Goal: Information Seeking & Learning: Learn about a topic

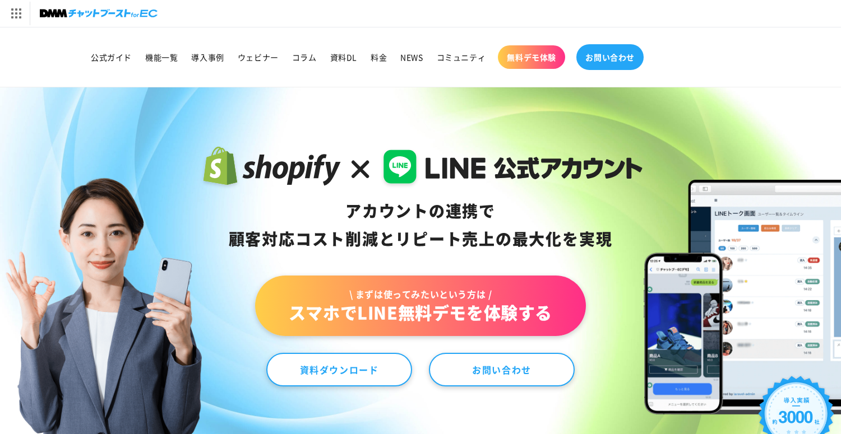
click at [632, 61] on span "お問い合わせ" at bounding box center [609, 57] width 49 height 10
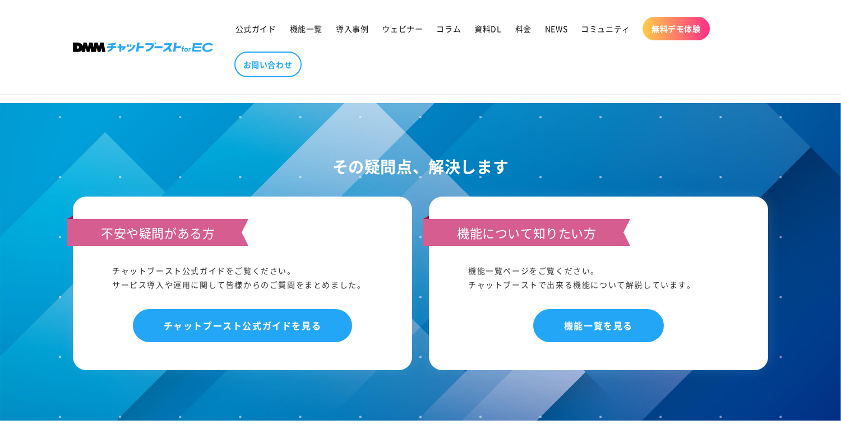
scroll to position [1009, 0]
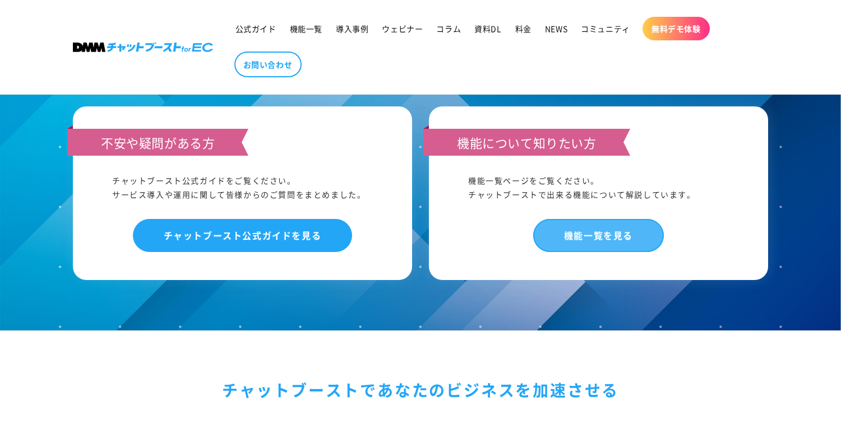
click at [616, 219] on link "機能一覧を見る" at bounding box center [598, 235] width 131 height 33
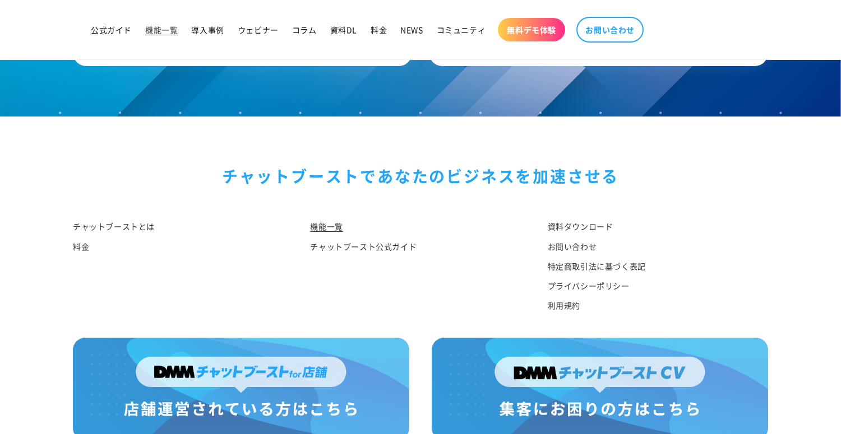
scroll to position [5469, 0]
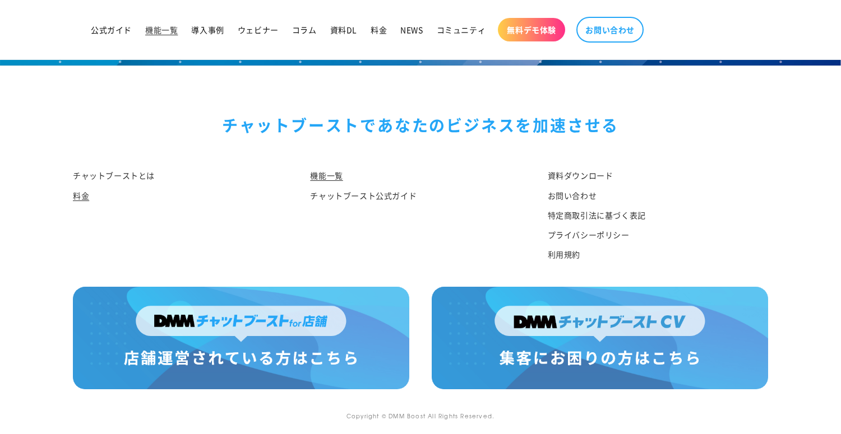
click at [76, 189] on link "料金" at bounding box center [81, 196] width 16 height 20
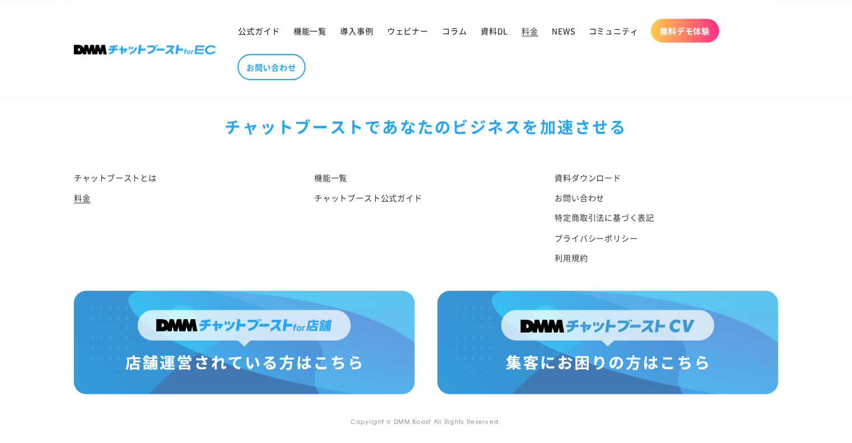
scroll to position [1395, 0]
